Goal: Information Seeking & Learning: Learn about a topic

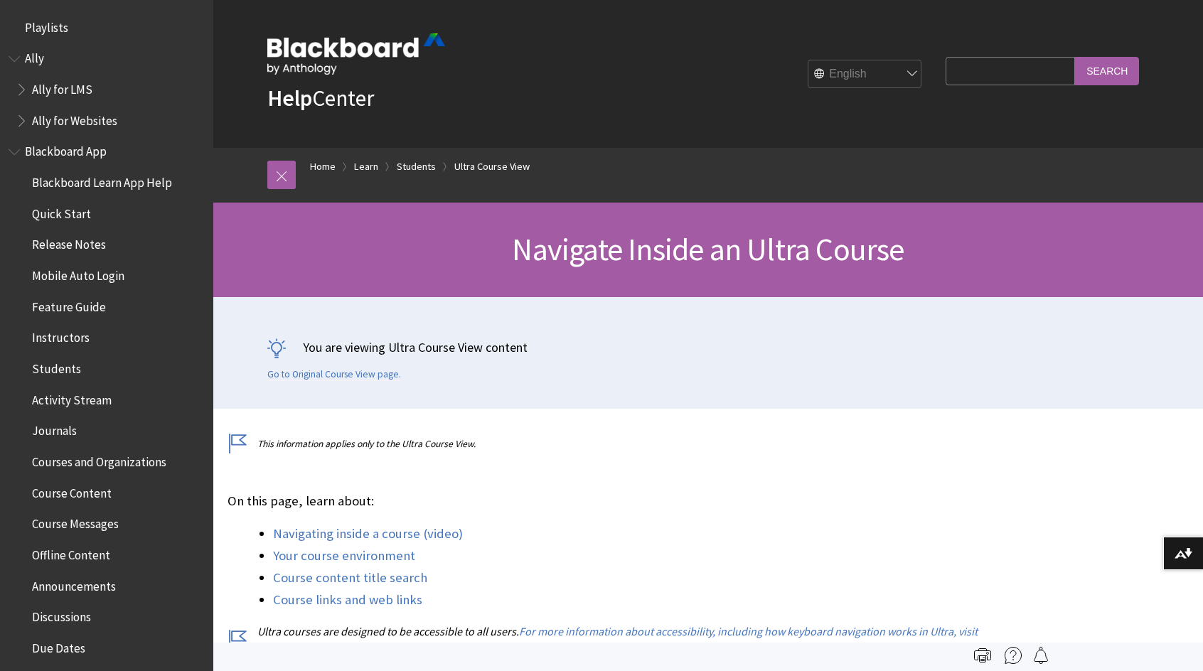
click at [314, 48] on img at bounding box center [356, 53] width 178 height 41
click at [325, 167] on link "Home" at bounding box center [323, 167] width 26 height 18
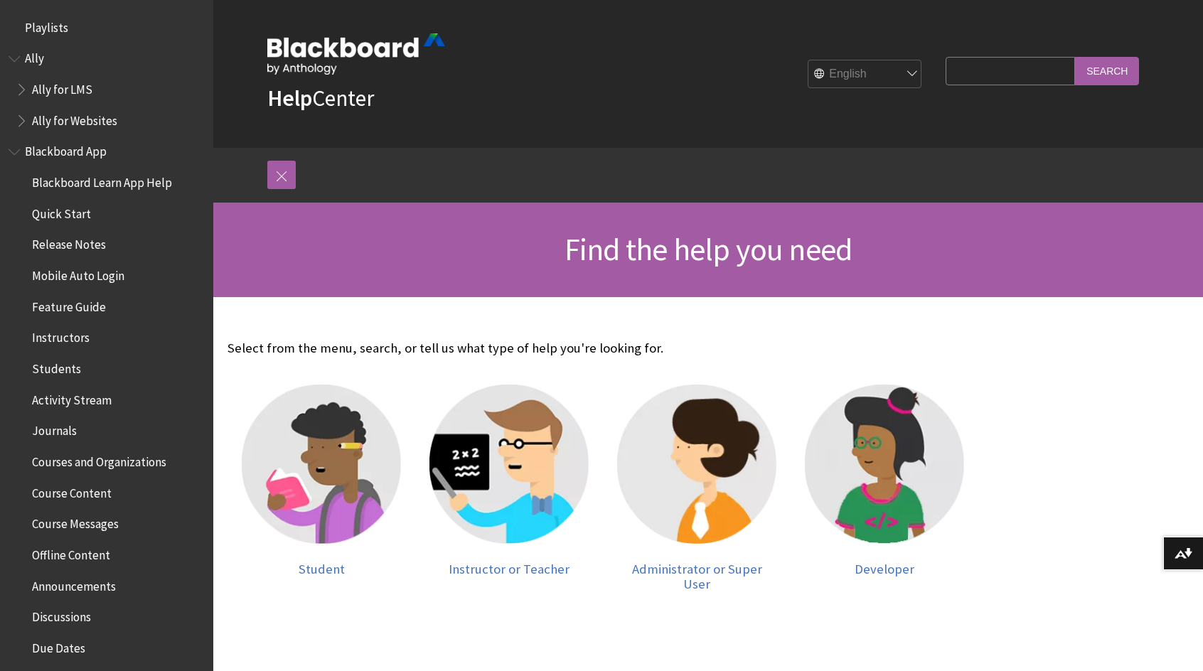
click at [13, 150] on span "Book outline for Blackboard App Help" at bounding box center [16, 149] width 15 height 18
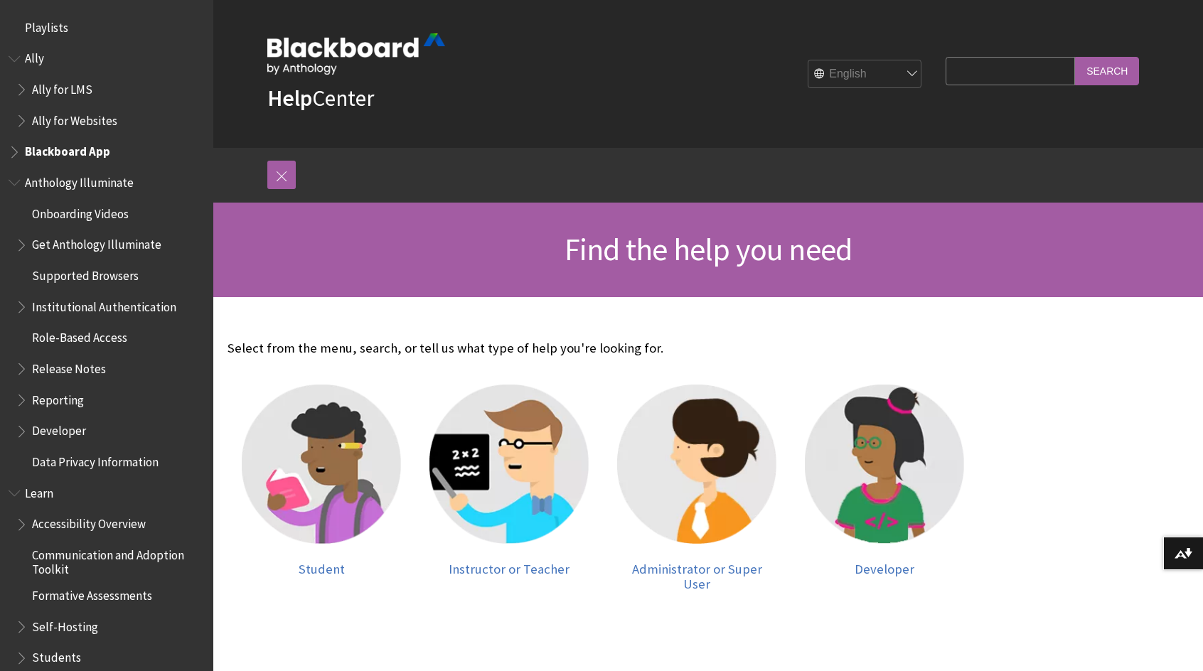
click at [18, 183] on span "Book outline for Anthology Illuminate" at bounding box center [16, 180] width 15 height 18
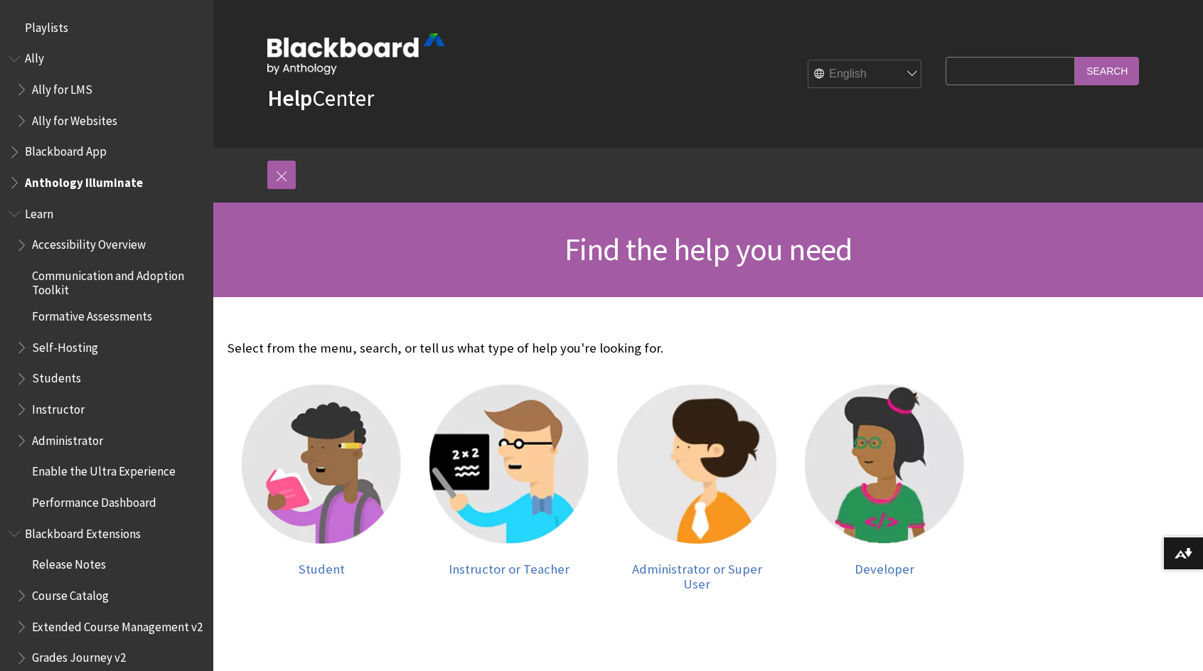
click at [23, 240] on span "Book outline for Blackboard Learn Help" at bounding box center [23, 242] width 15 height 18
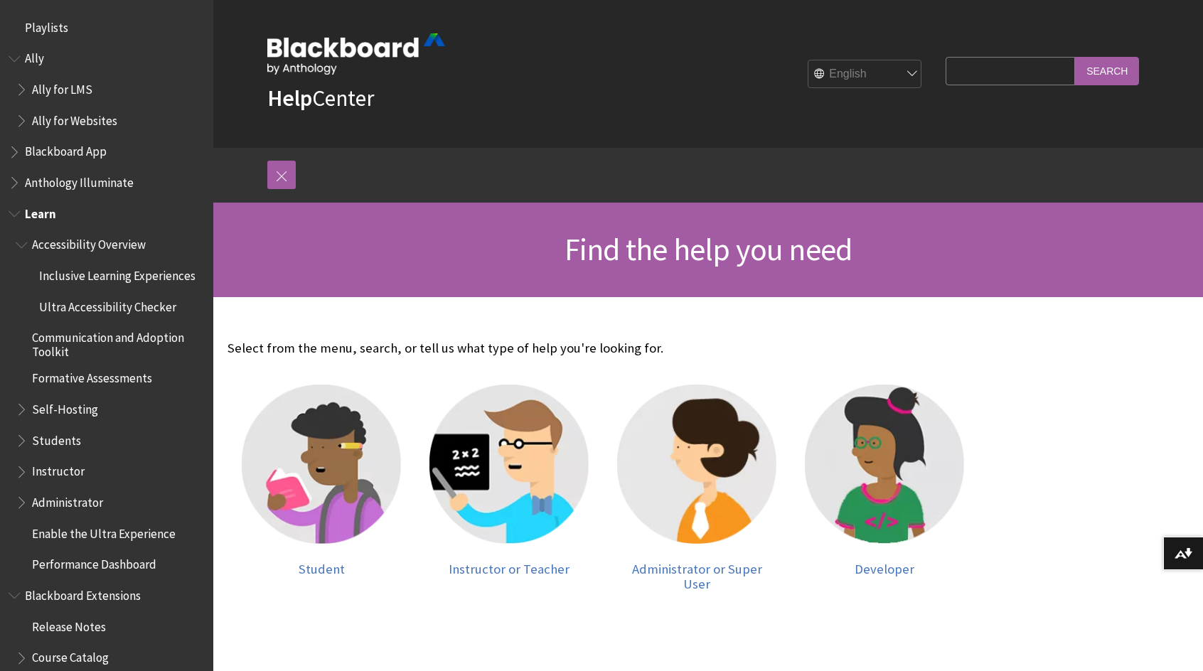
click at [21, 242] on span "Book outline for Blackboard Learn Help" at bounding box center [23, 242] width 15 height 18
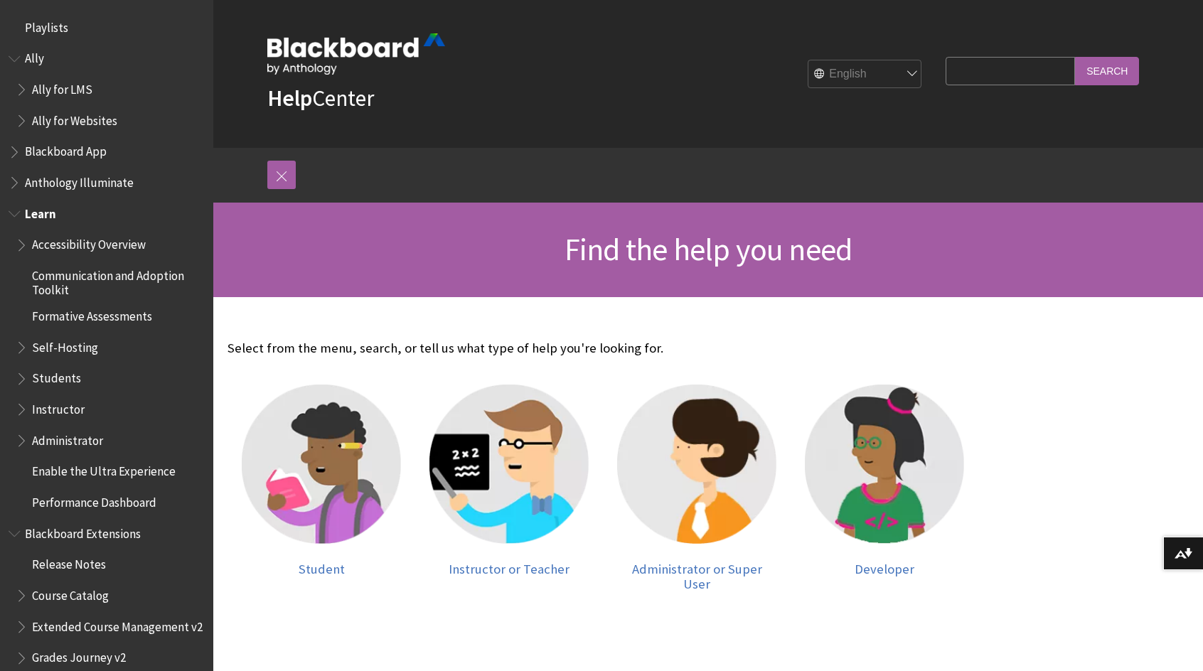
click at [20, 217] on span "Book outline for Blackboard Learn Help" at bounding box center [16, 211] width 15 height 18
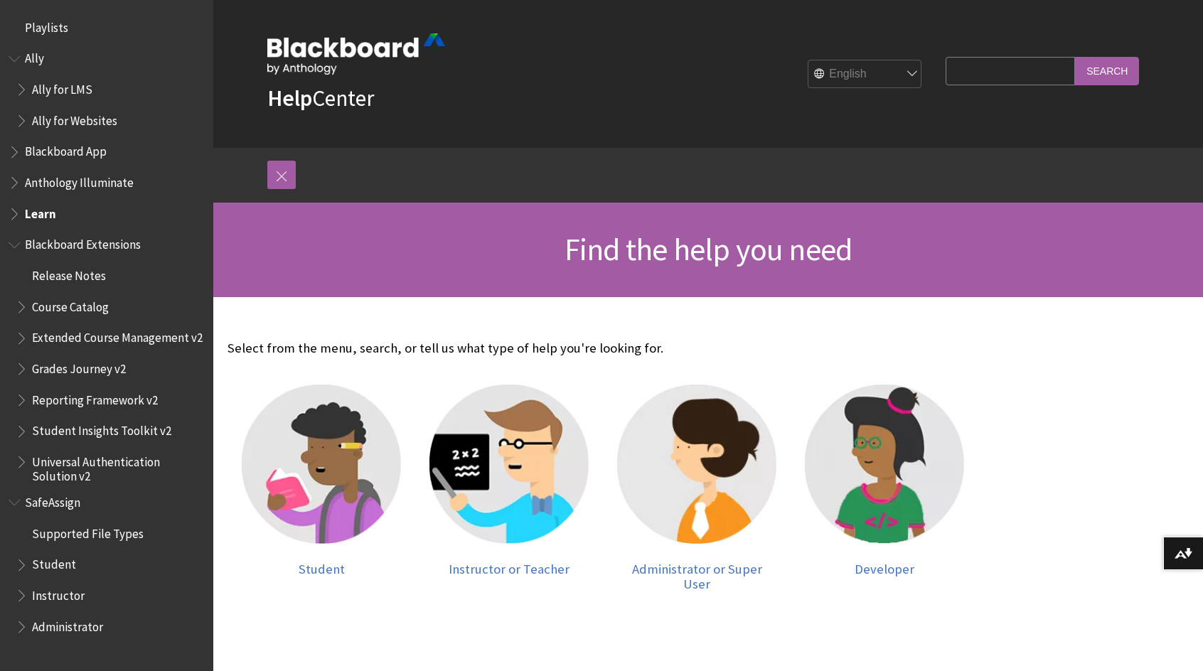
click at [14, 244] on span "Book outline for Blackboard Extensions" at bounding box center [16, 242] width 15 height 18
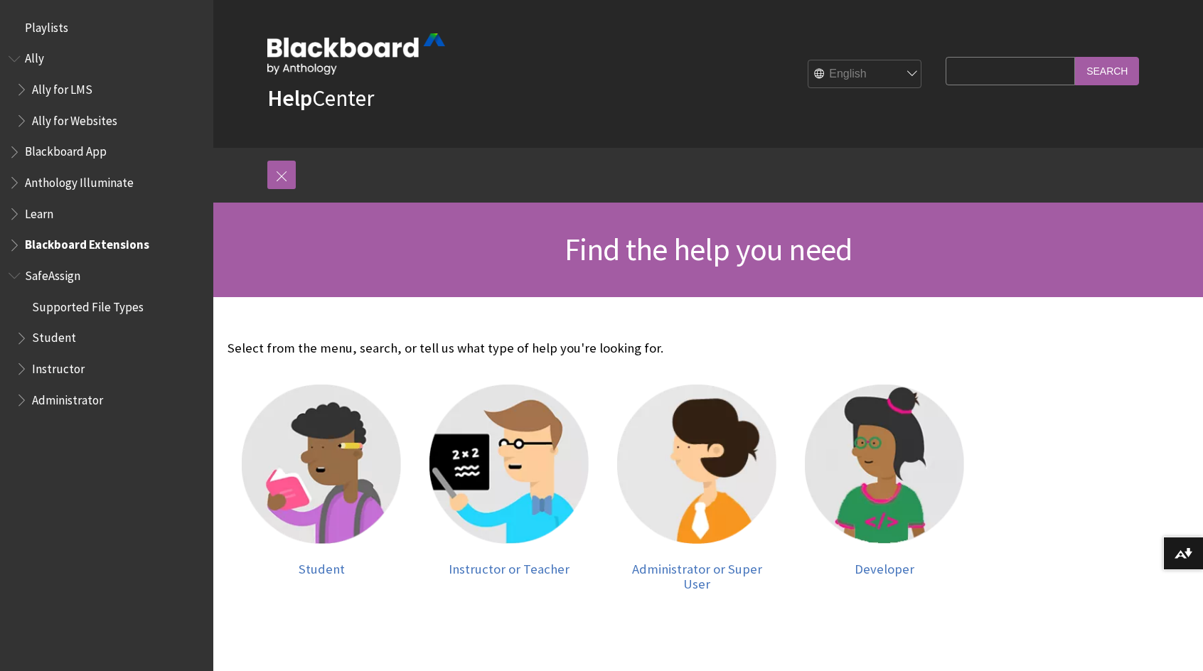
click at [13, 279] on span "Book outline for Blackboard SafeAssign" at bounding box center [16, 273] width 15 height 18
click at [324, 46] on img at bounding box center [356, 53] width 178 height 41
click at [282, 183] on link at bounding box center [281, 175] width 28 height 28
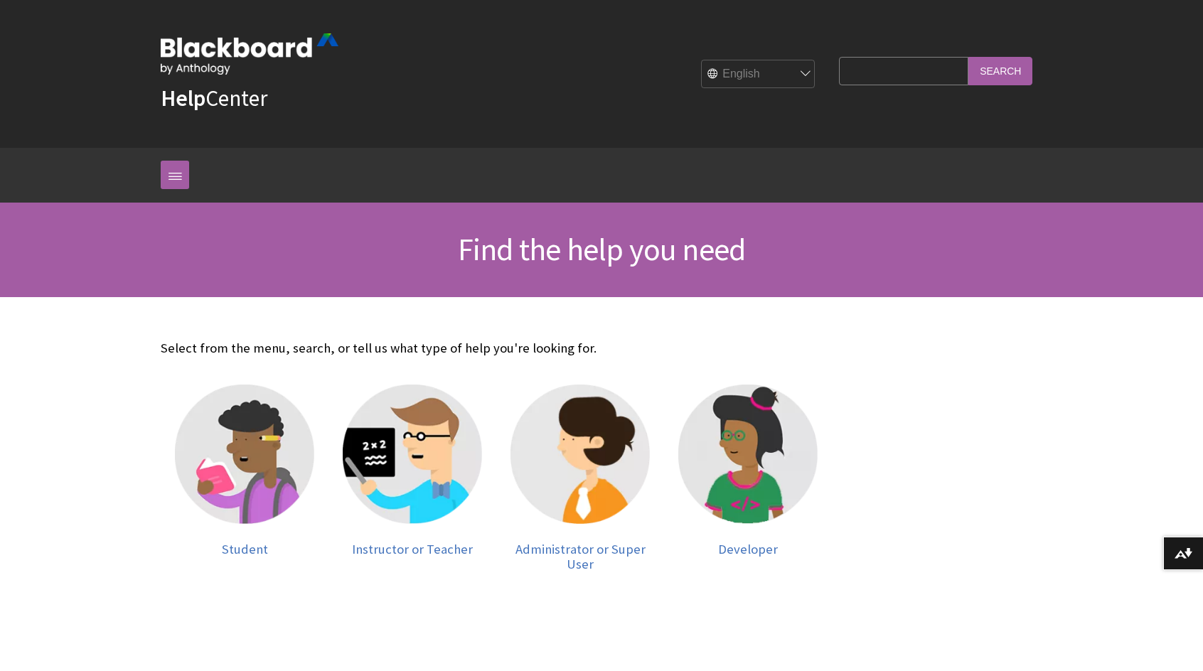
click at [205, 97] on strong "Help" at bounding box center [183, 98] width 45 height 28
click at [251, 55] on img at bounding box center [250, 53] width 178 height 41
click at [897, 75] on input "Search Query" at bounding box center [903, 71] width 129 height 28
